Goal: Communication & Community: Answer question/provide support

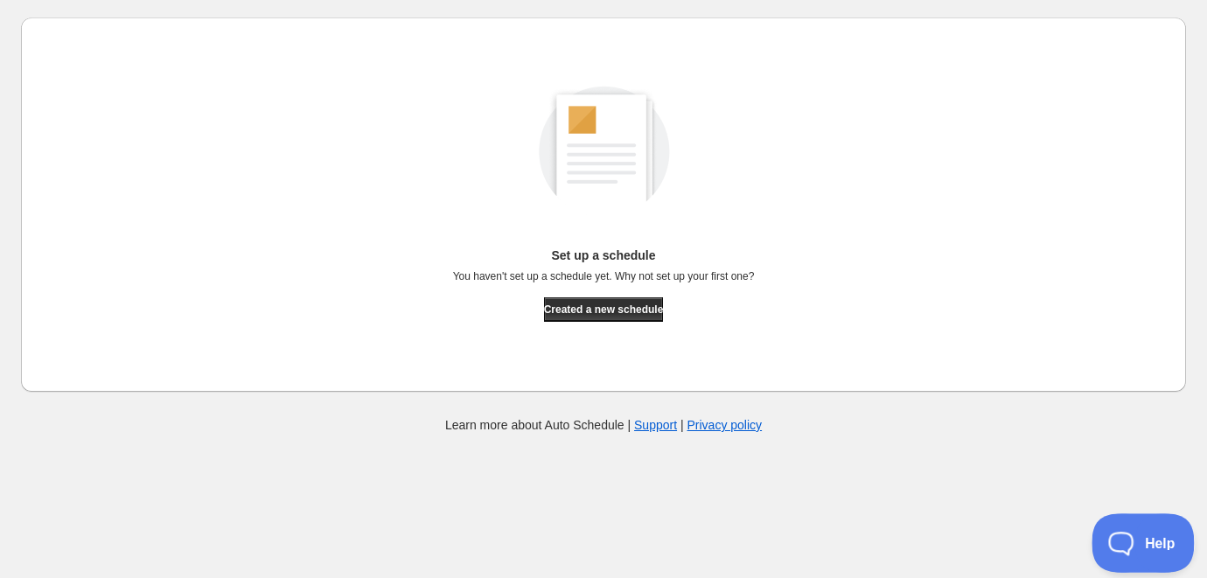
click at [1121, 555] on button "Help" at bounding box center [1137, 539] width 91 height 52
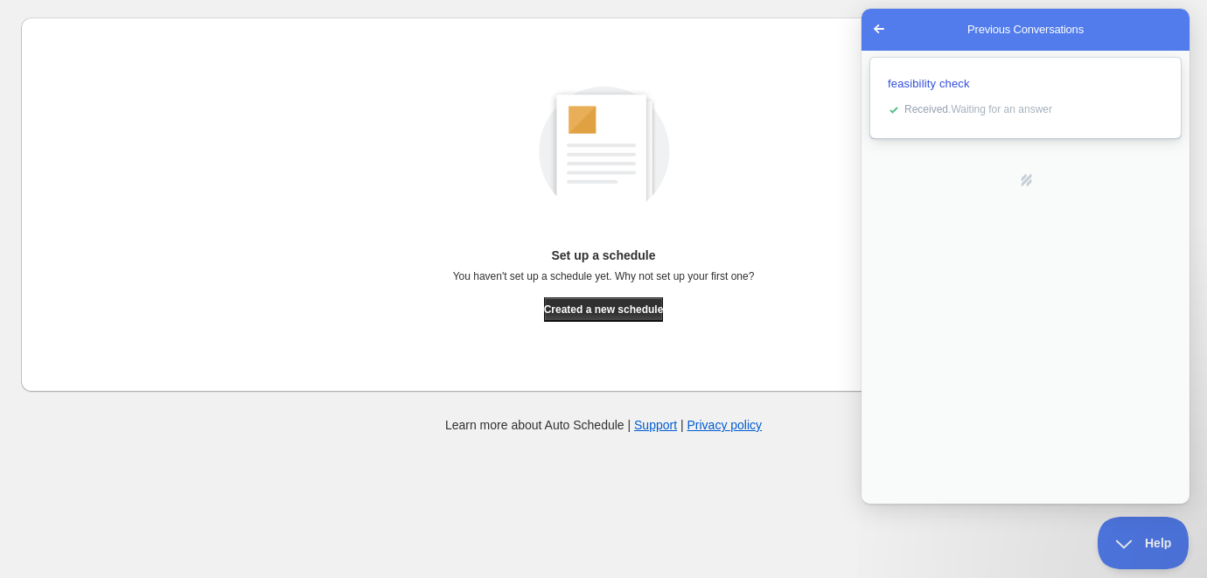
click at [995, 83] on div "feasibility check" at bounding box center [1026, 83] width 276 height 17
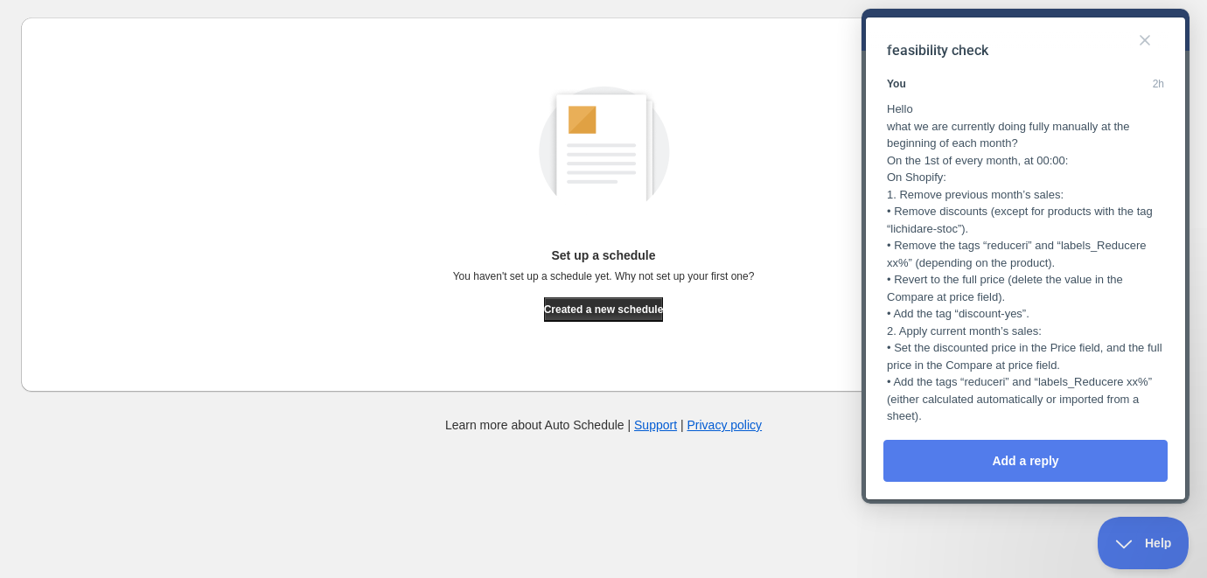
scroll to position [317, 0]
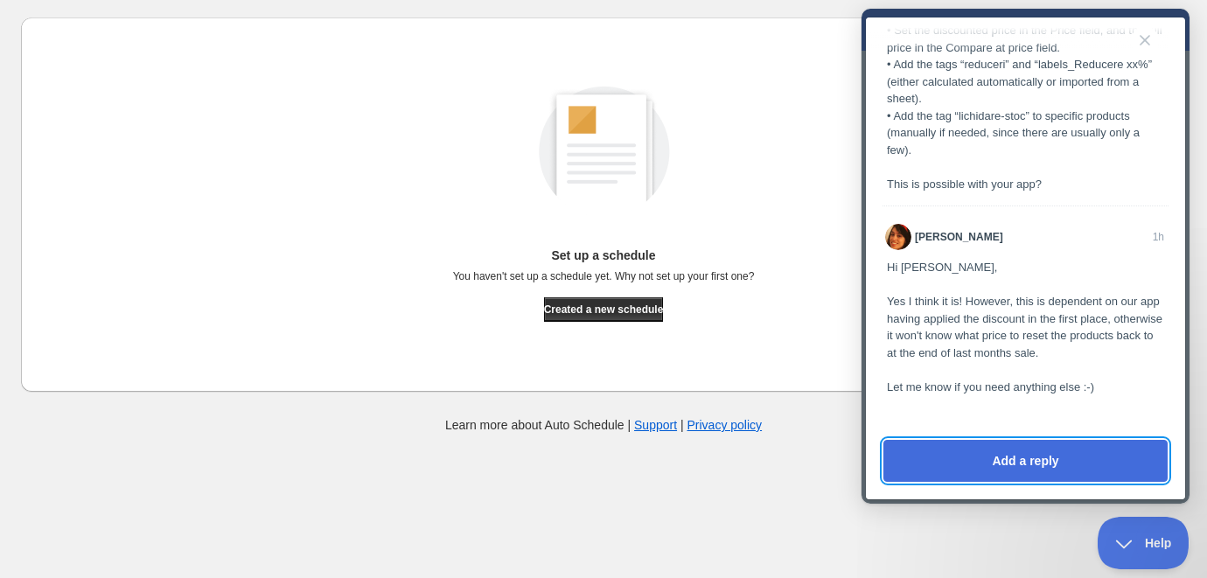
click at [1012, 454] on button "Add a reply" at bounding box center [1025, 461] width 284 height 42
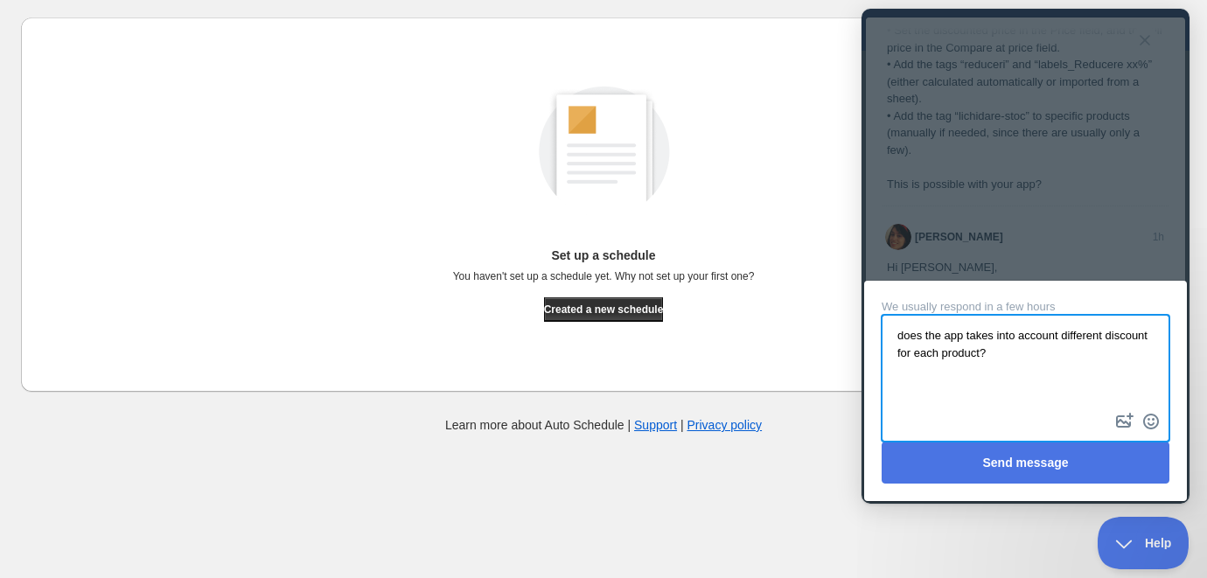
type textarea "does the app takes into account different discount for each product?"
click at [1015, 451] on button "Send message" at bounding box center [1026, 463] width 288 height 42
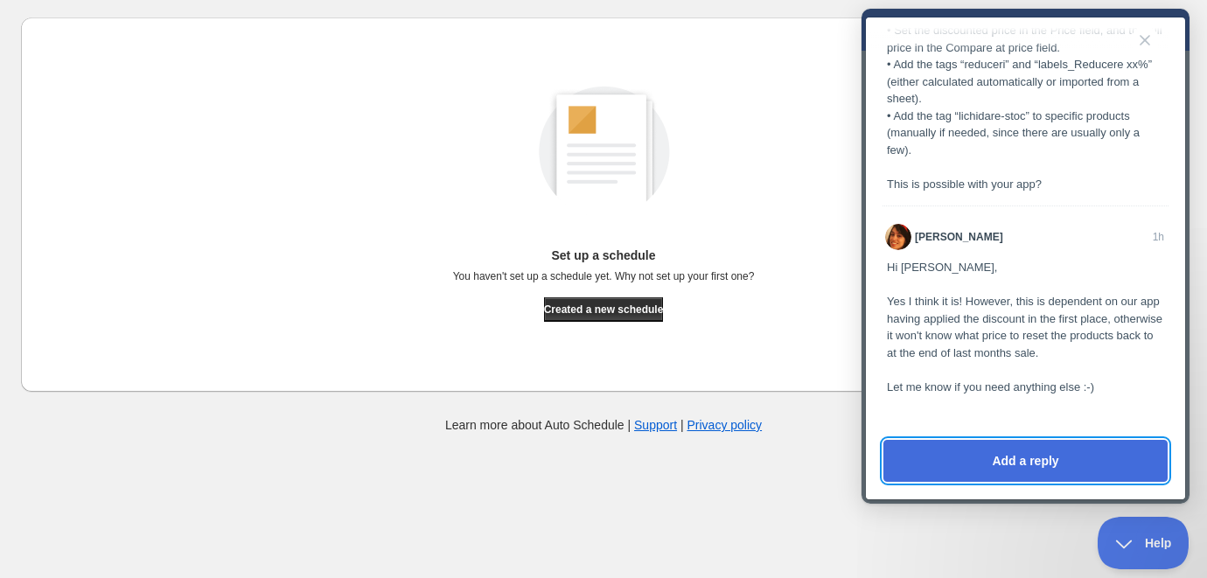
scroll to position [413, 0]
